Goal: Transaction & Acquisition: Obtain resource

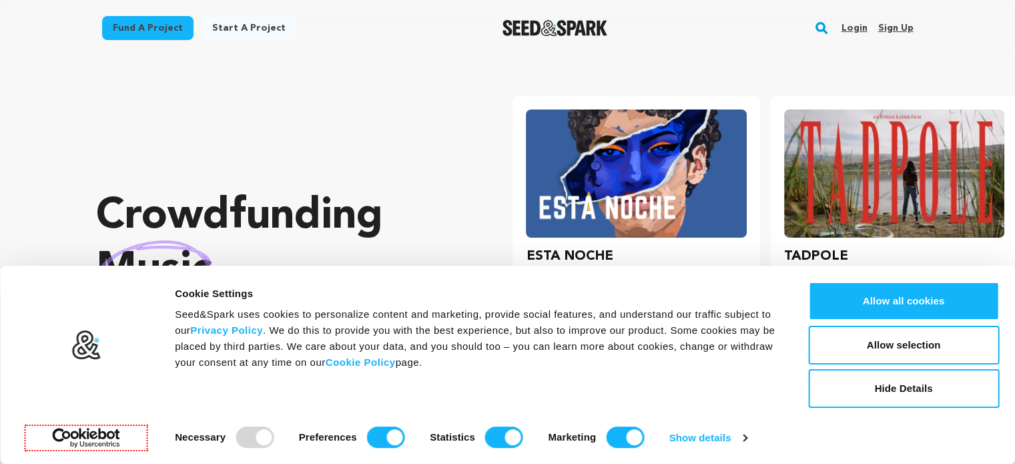
click at [937, 47] on div "Fund a project Start a project Search Login Sign up Start a project Open main m…" at bounding box center [507, 28] width 1015 height 56
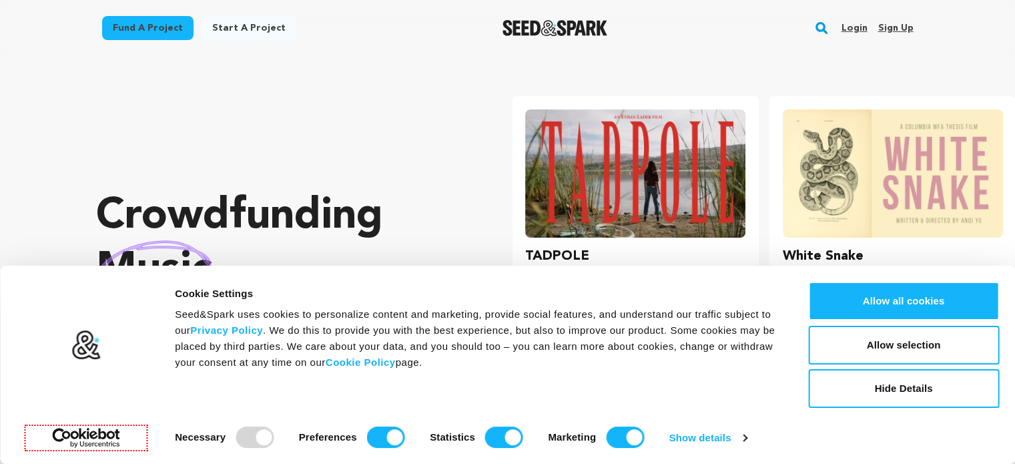
scroll to position [0, 268]
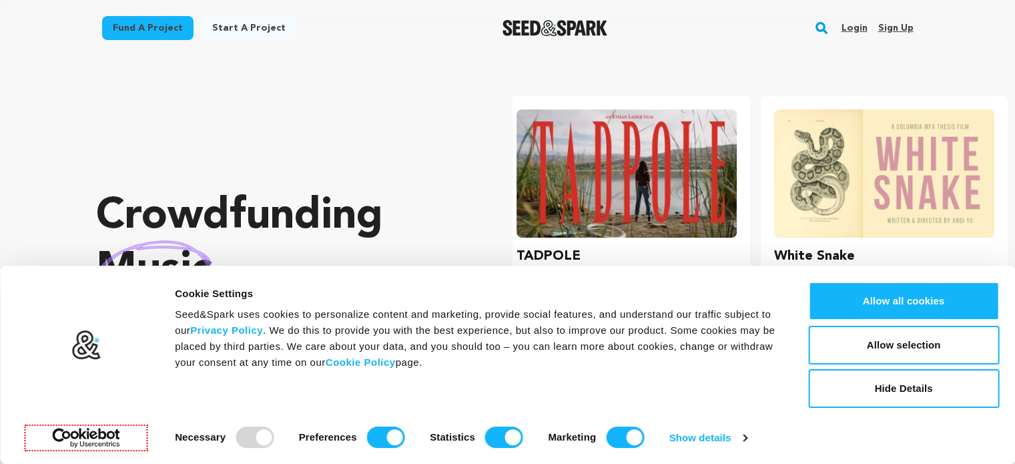
click at [889, 25] on link "Sign up" at bounding box center [894, 27] width 35 height 21
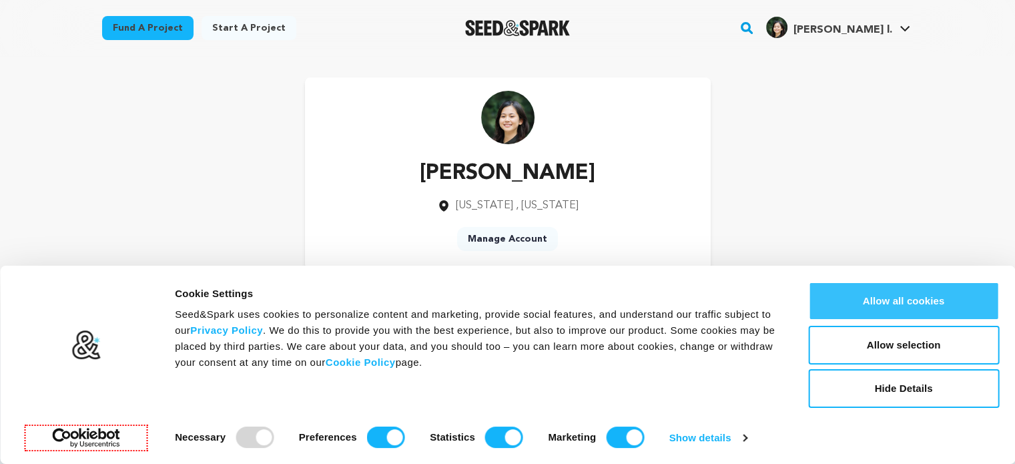
click at [853, 304] on button "Allow all cookies" at bounding box center [903, 301] width 191 height 39
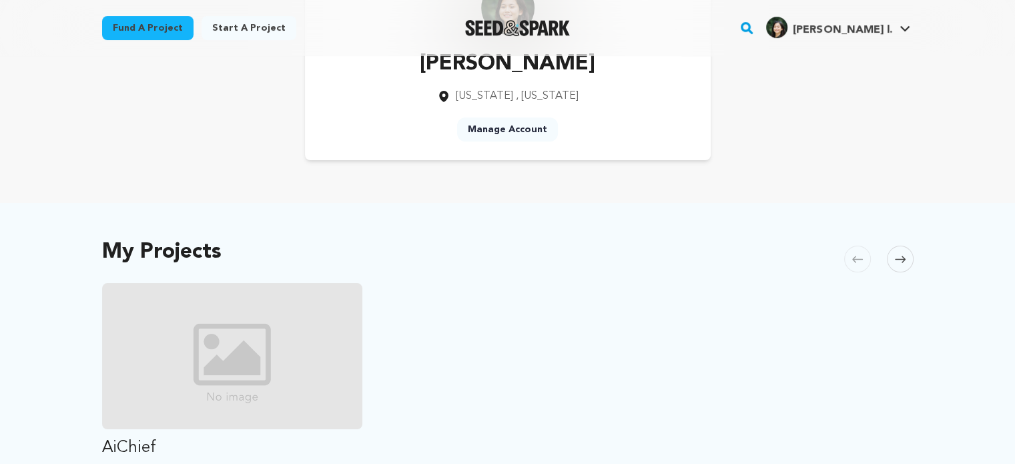
scroll to position [101, 0]
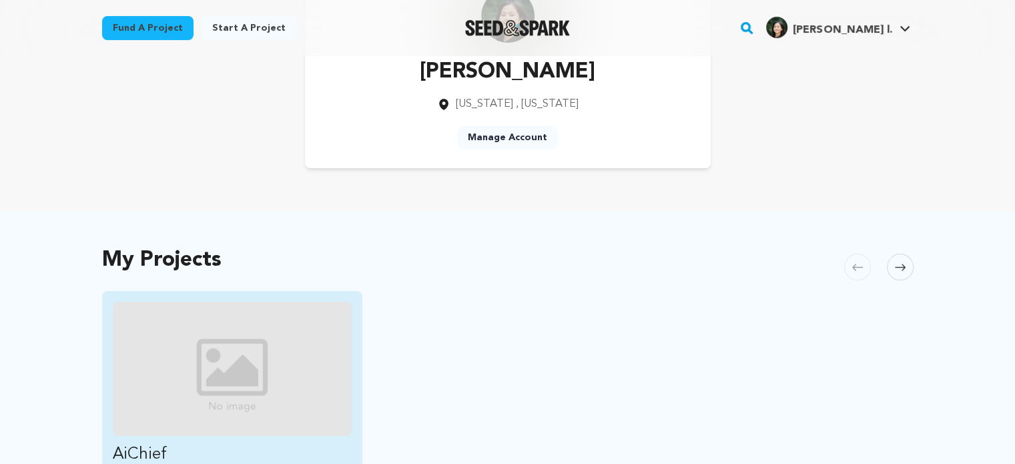
click at [200, 384] on img "Fund AiChief" at bounding box center [233, 369] width 240 height 134
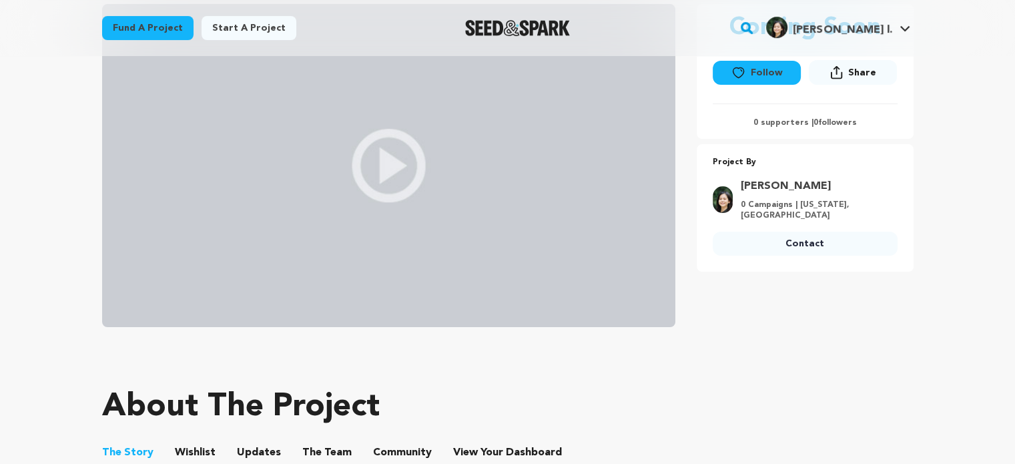
scroll to position [207, 0]
